Goal: Information Seeking & Learning: Learn about a topic

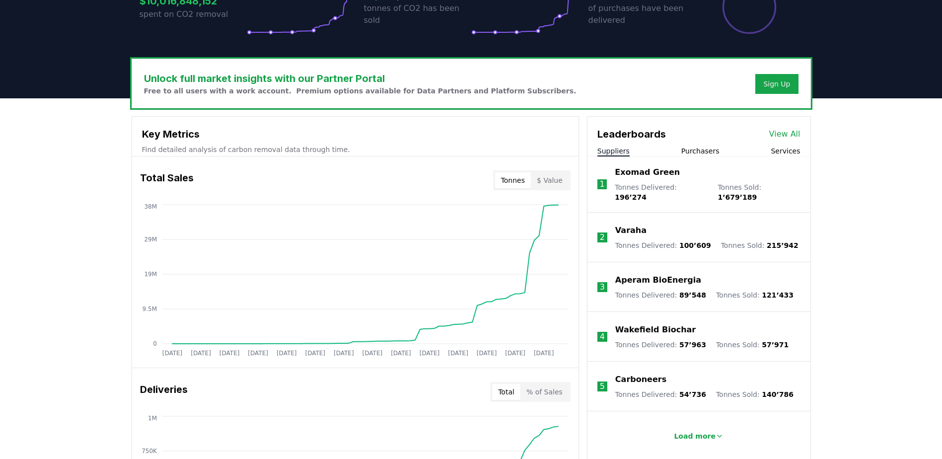
scroll to position [298, 0]
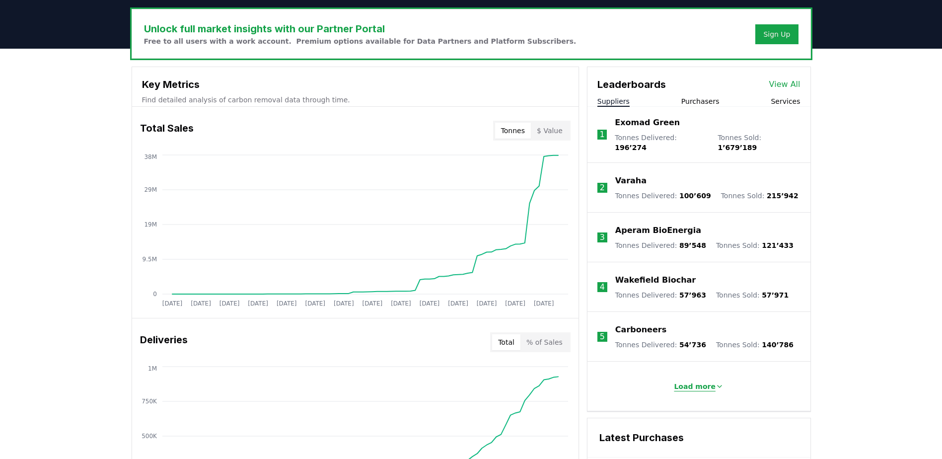
click at [703, 381] on p "Load more" at bounding box center [695, 386] width 42 height 10
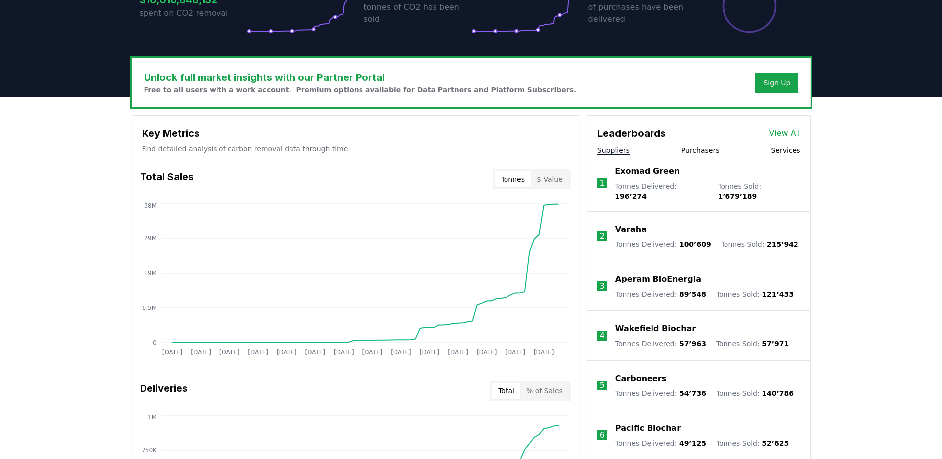
scroll to position [248, 0]
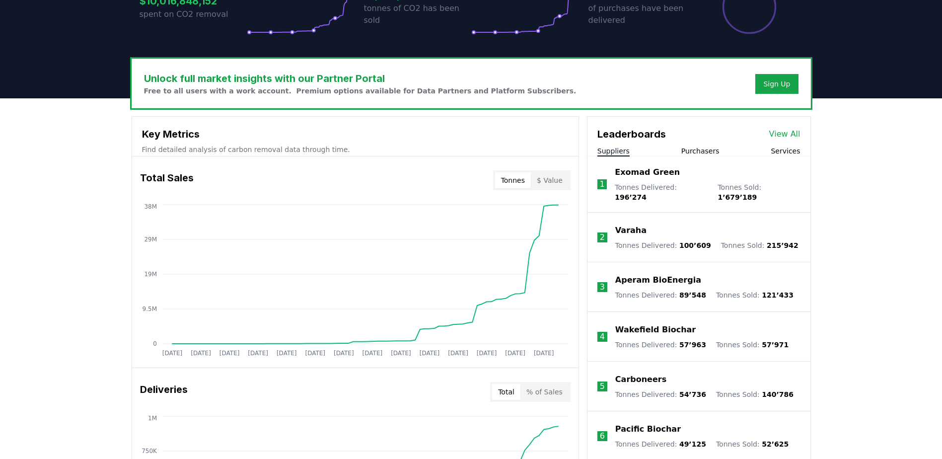
click at [706, 152] on button "Purchasers" at bounding box center [700, 151] width 38 height 10
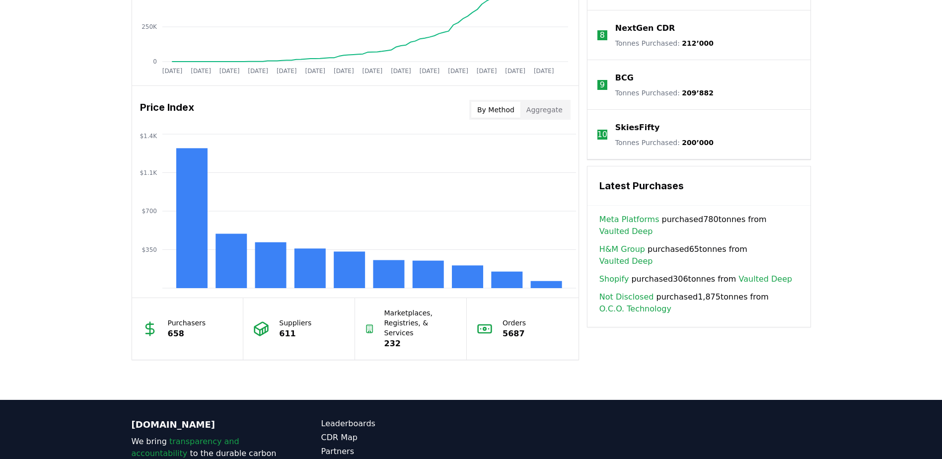
scroll to position [745, 0]
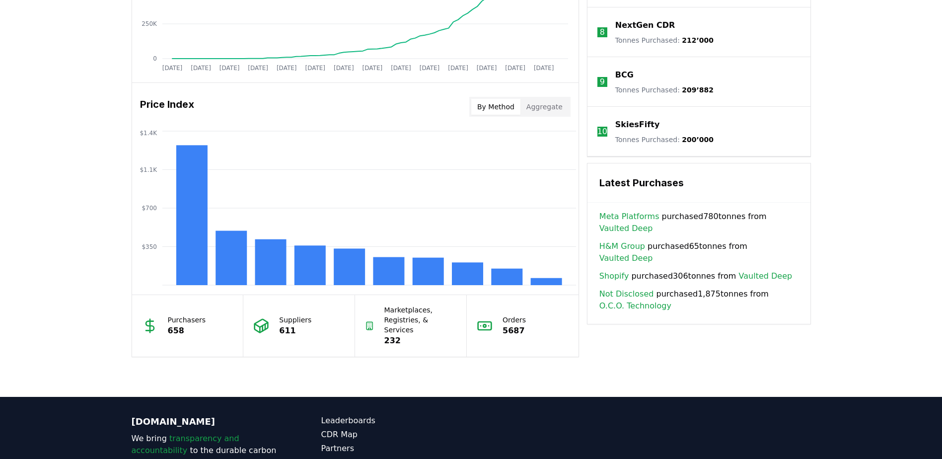
click at [539, 109] on button "Aggregate" at bounding box center [544, 107] width 48 height 16
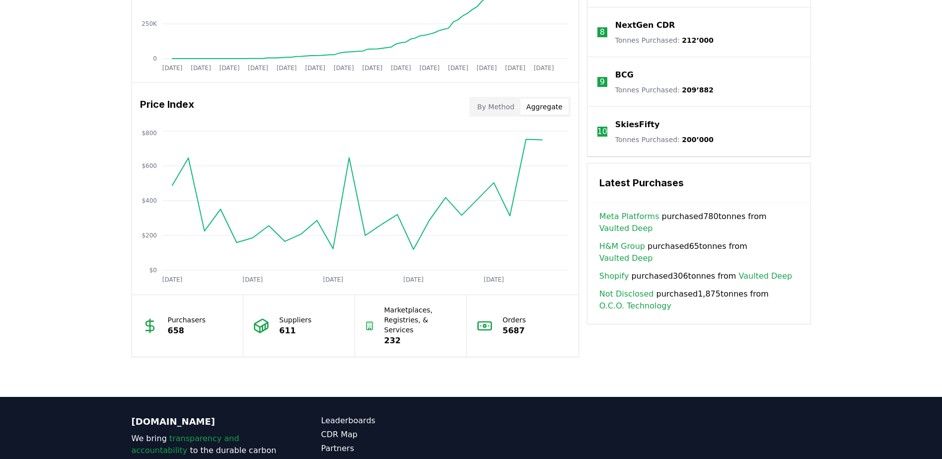
click at [488, 102] on button "By Method" at bounding box center [495, 107] width 49 height 16
click at [544, 112] on button "Aggregate" at bounding box center [544, 107] width 48 height 16
click at [494, 109] on button "By Method" at bounding box center [495, 107] width 49 height 16
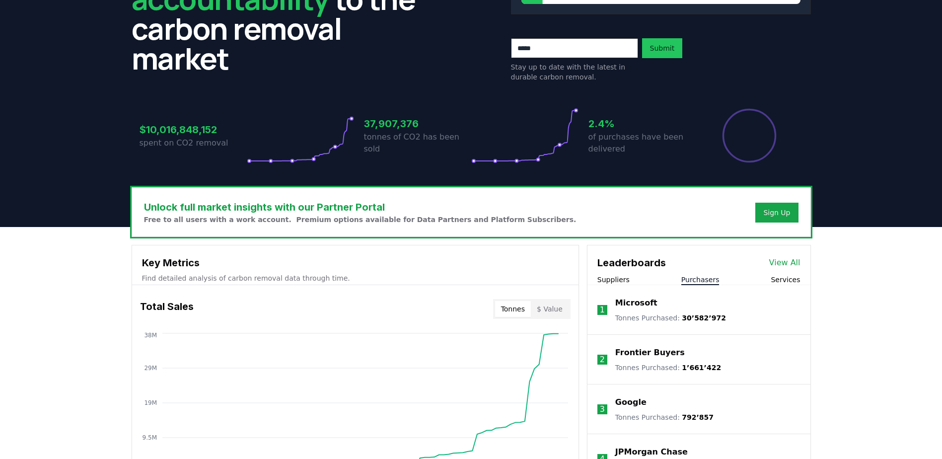
scroll to position [248, 0]
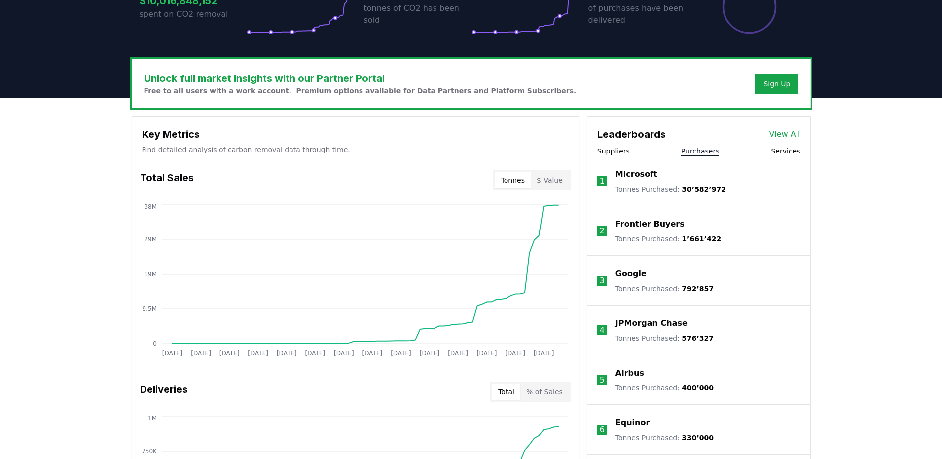
click at [793, 150] on button "Services" at bounding box center [785, 151] width 29 height 10
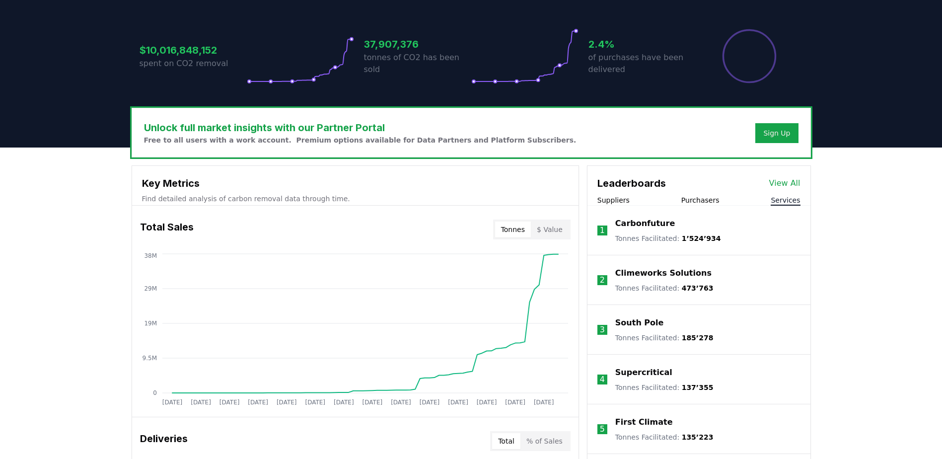
scroll to position [199, 0]
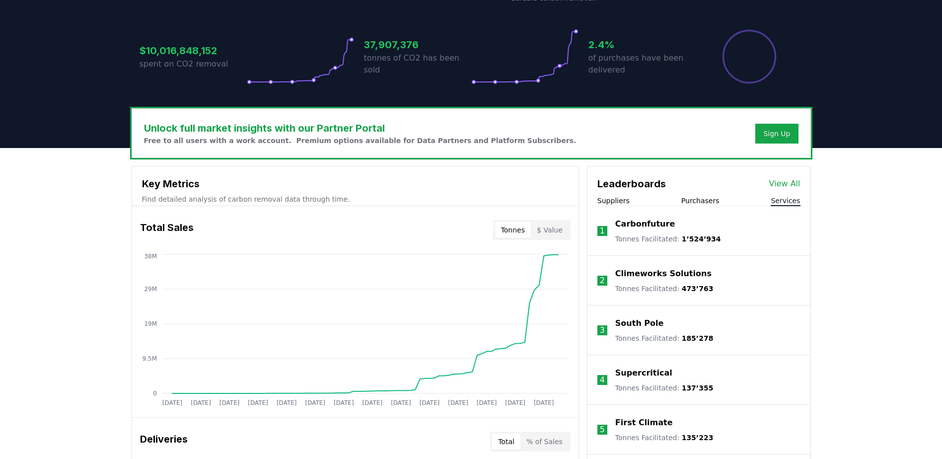
click at [682, 271] on p "Climeworks Solutions" at bounding box center [663, 274] width 96 height 12
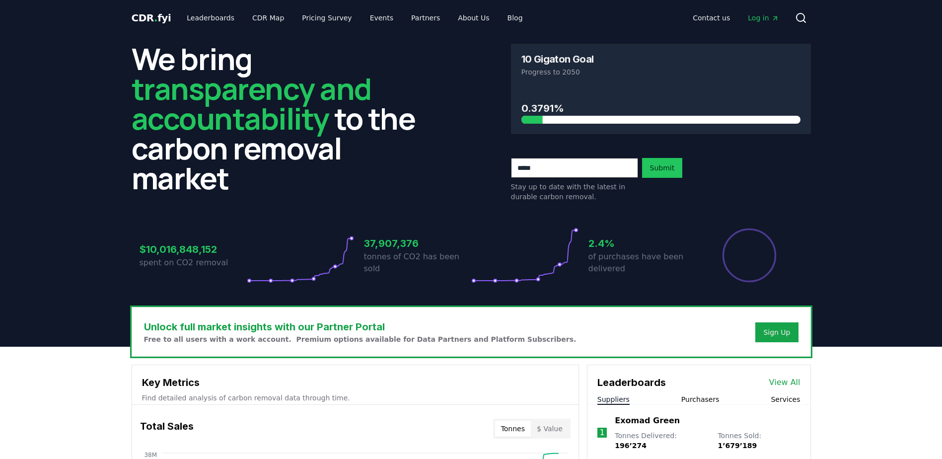
scroll to position [199, 0]
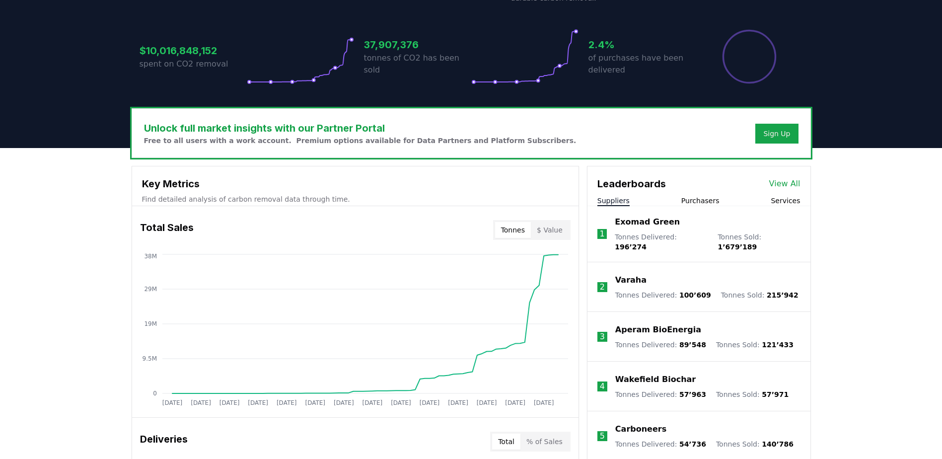
click at [784, 203] on button "Services" at bounding box center [785, 201] width 29 height 10
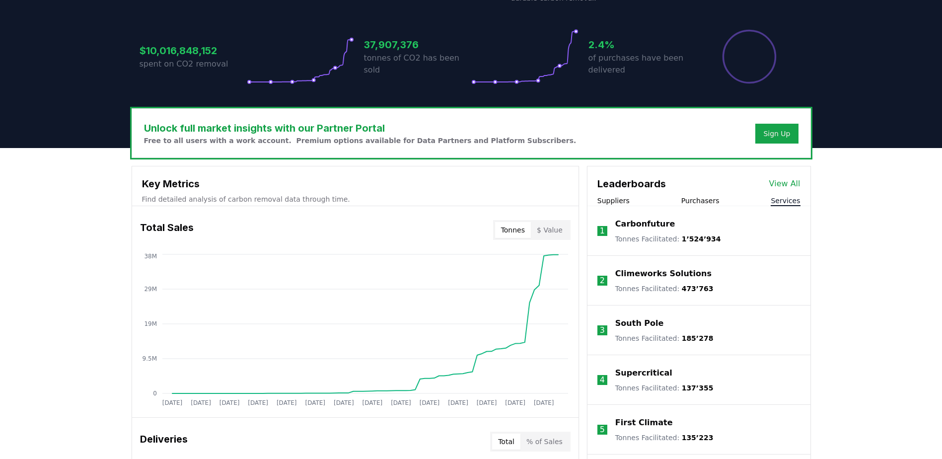
click at [644, 324] on p "South Pole" at bounding box center [639, 323] width 49 height 12
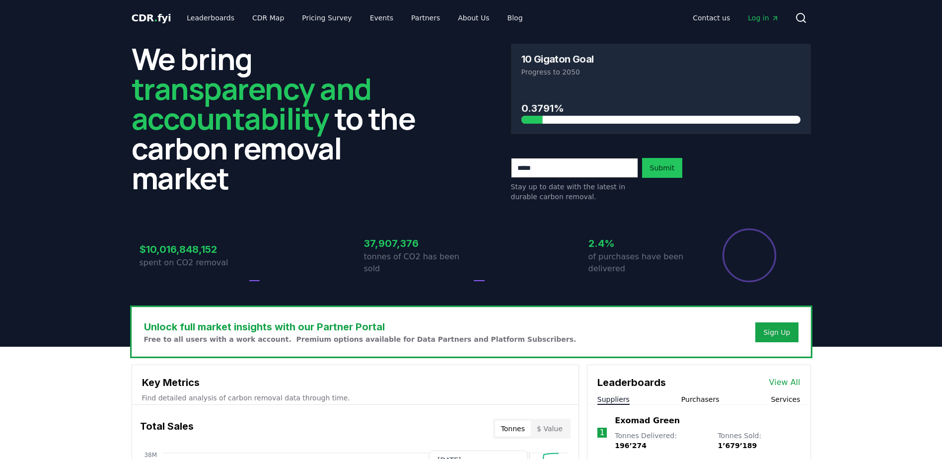
scroll to position [199, 0]
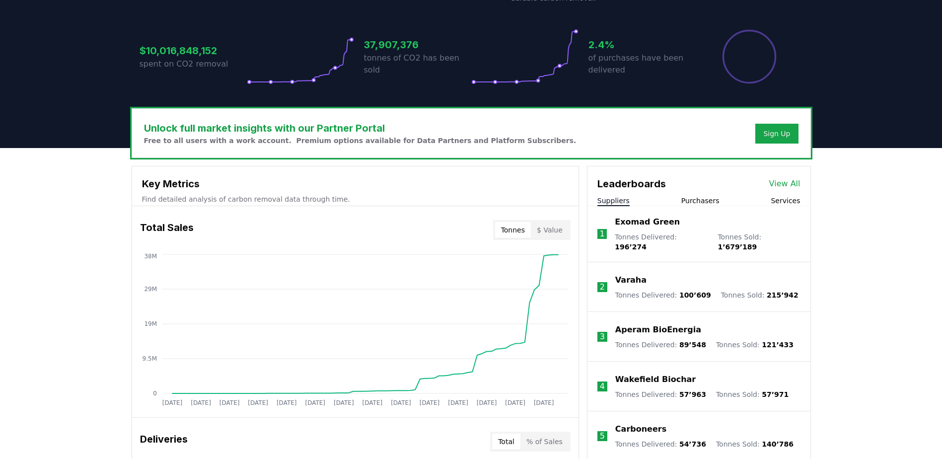
click at [634, 227] on p "Exomad Green" at bounding box center [647, 222] width 65 height 12
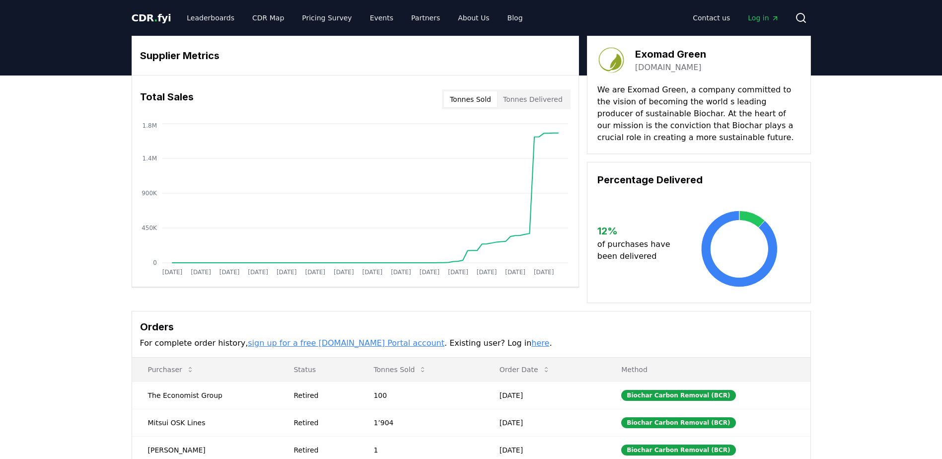
click at [804, 16] on icon at bounding box center [801, 18] width 12 height 12
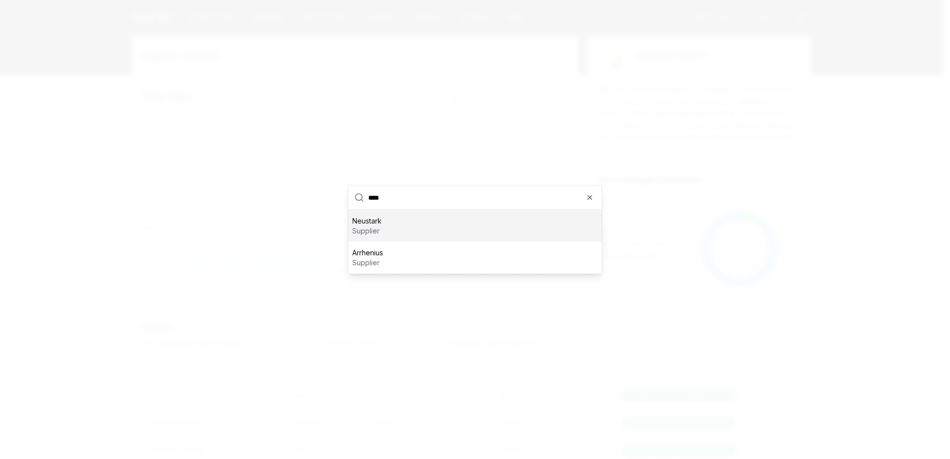
type input "****"
click at [398, 220] on div "Neustark supplier" at bounding box center [474, 226] width 253 height 32
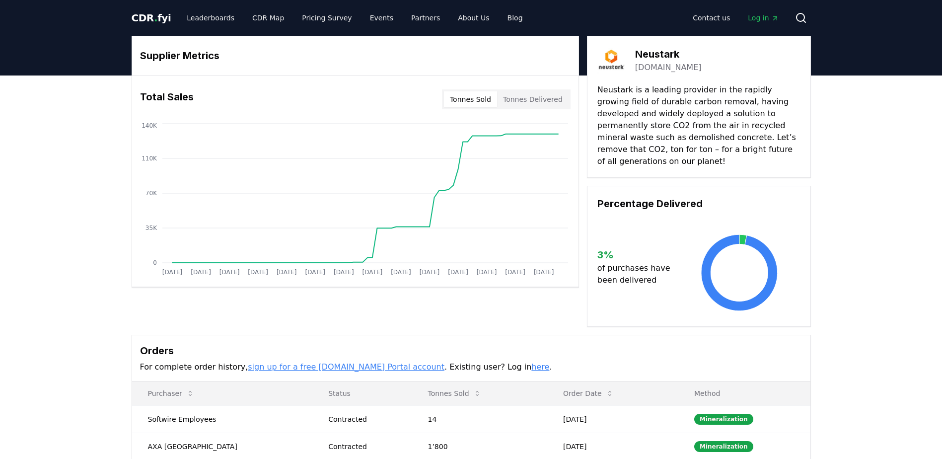
click at [504, 97] on button "Tonnes Delivered" at bounding box center [533, 99] width 72 height 16
click at [471, 103] on button "Tonnes Sold" at bounding box center [470, 99] width 53 height 16
click at [511, 97] on button "Tonnes Delivered" at bounding box center [533, 99] width 72 height 16
click at [473, 101] on button "Tonnes Sold" at bounding box center [470, 99] width 53 height 16
click at [306, 13] on link "Pricing Survey" at bounding box center [327, 18] width 66 height 18
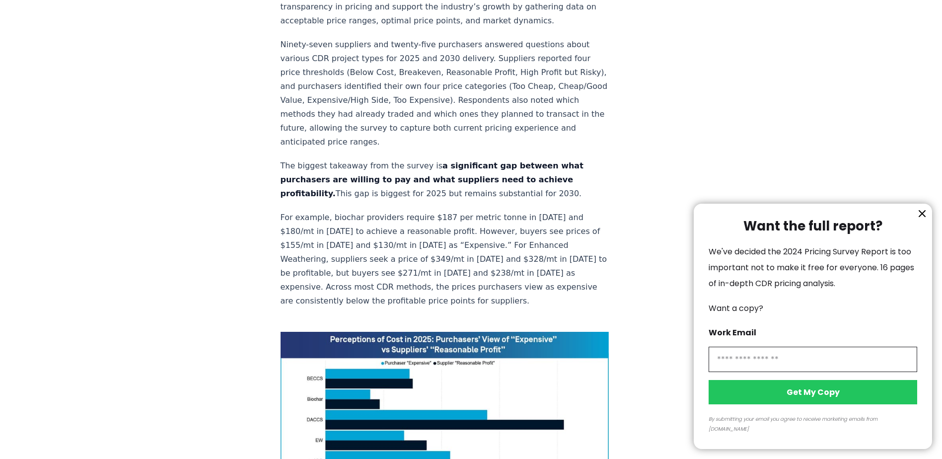
scroll to position [546, 0]
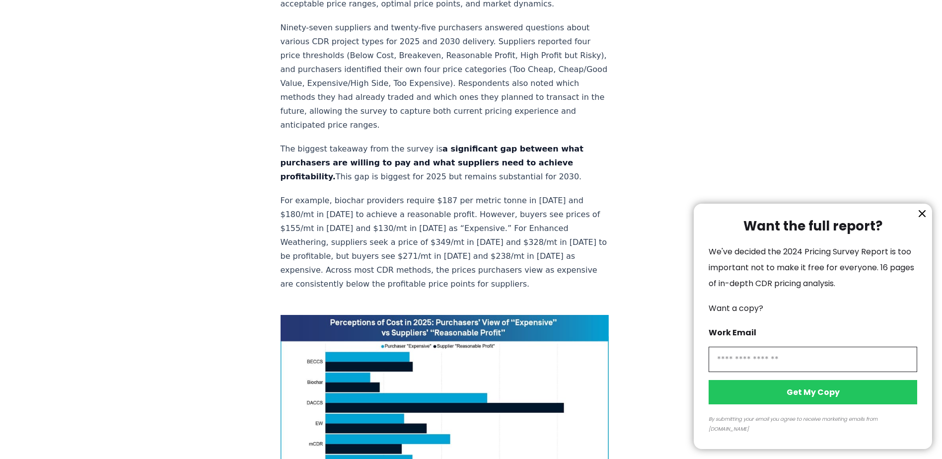
click at [922, 220] on icon "information" at bounding box center [922, 214] width 12 height 12
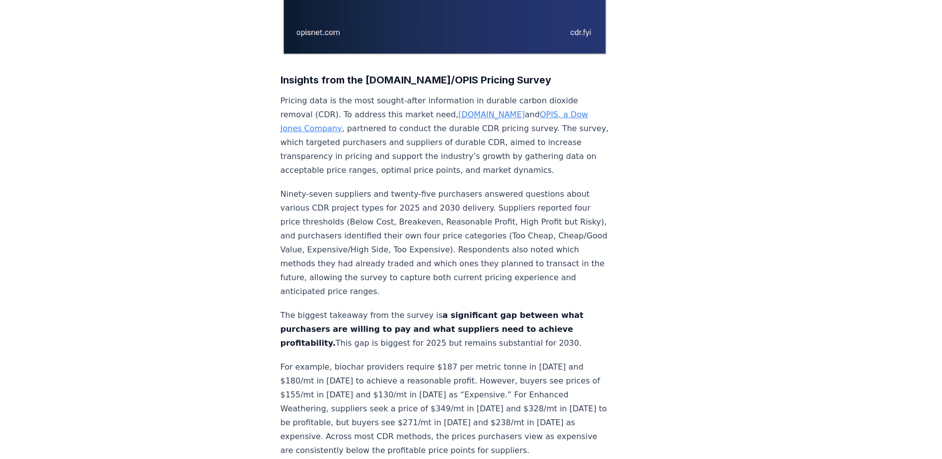
scroll to position [0, 0]
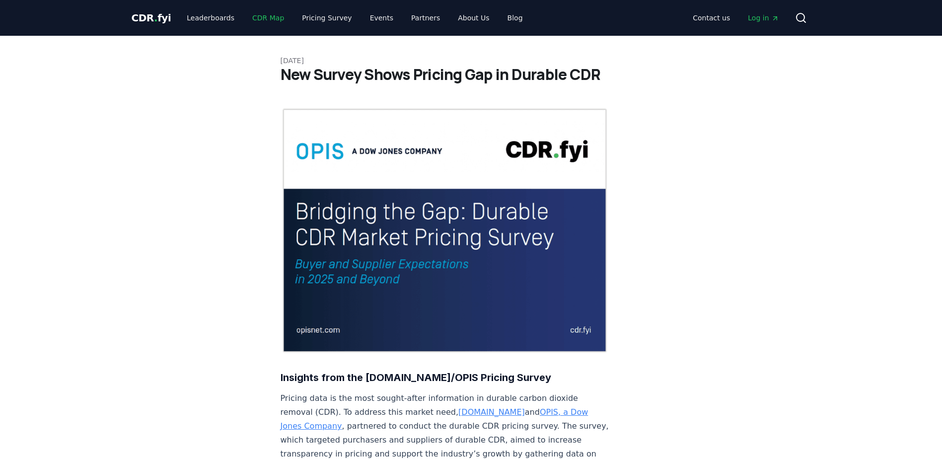
click at [261, 19] on link "CDR Map" at bounding box center [268, 18] width 48 height 18
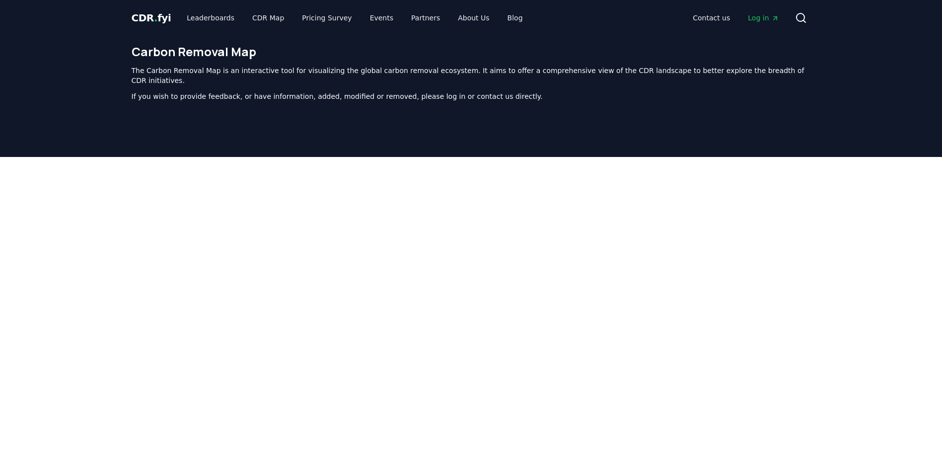
drag, startPoint x: 850, startPoint y: 345, endPoint x: 834, endPoint y: 255, distance: 91.3
click at [834, 257] on div at bounding box center [471, 386] width 942 height 459
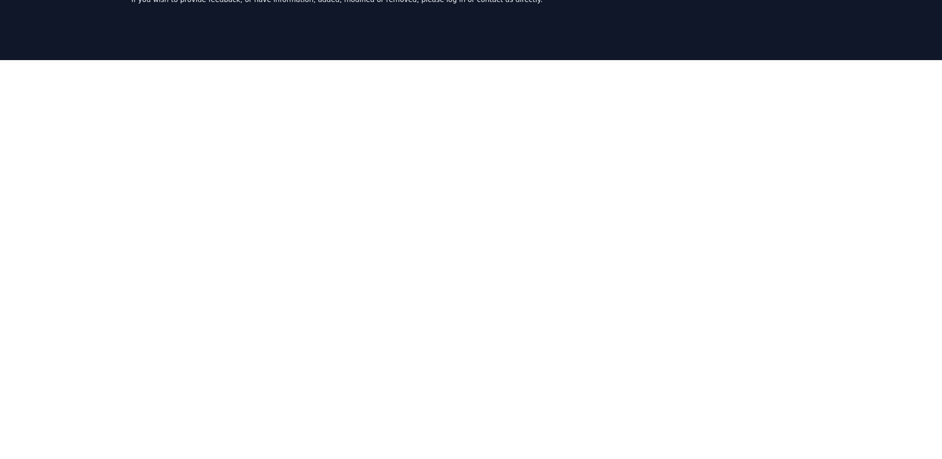
scroll to position [99, 0]
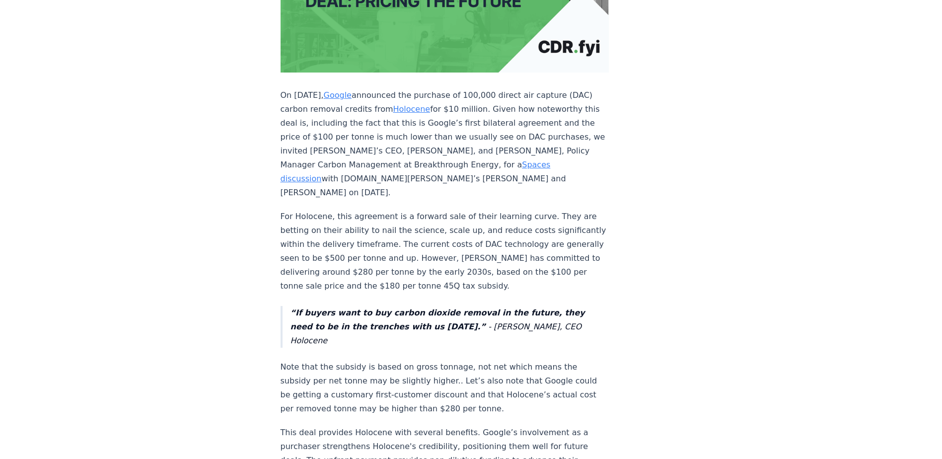
scroll to position [298, 0]
